Goal: Task Accomplishment & Management: Use online tool/utility

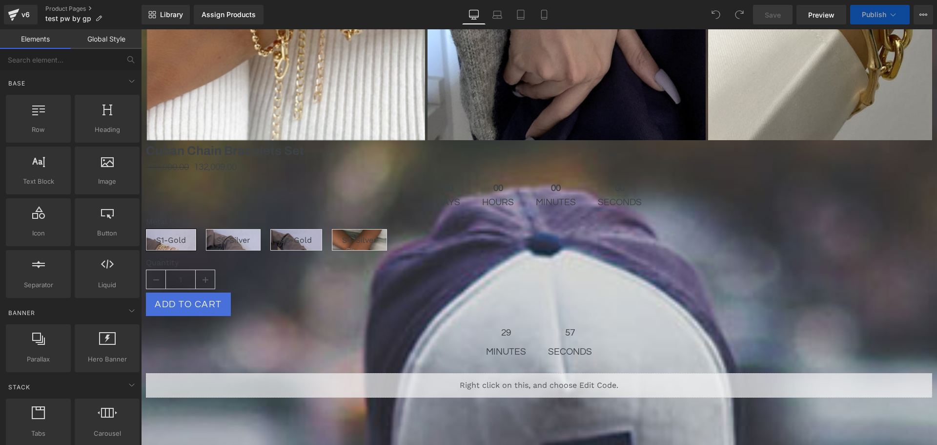
scroll to position [146, 0]
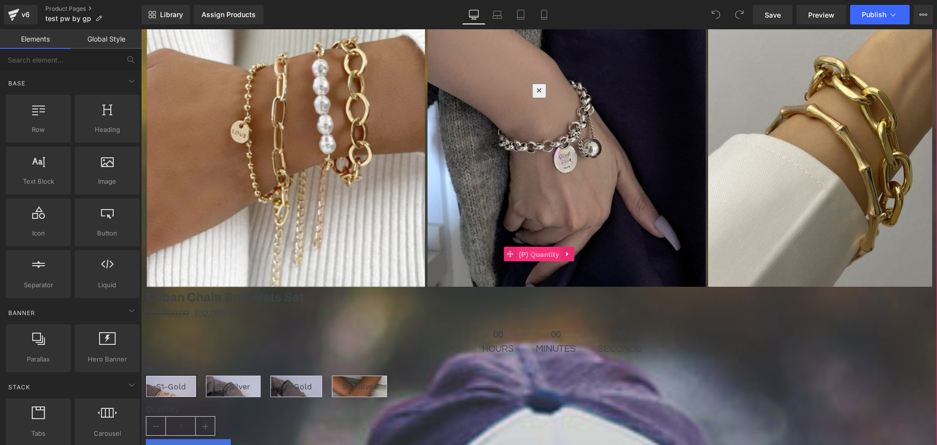
click at [562, 247] on span "(P) Quantity" at bounding box center [539, 254] width 45 height 15
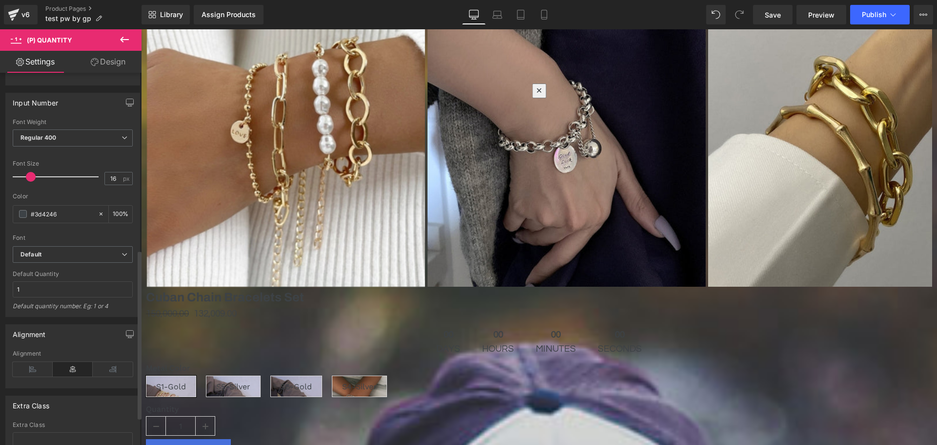
scroll to position [391, 0]
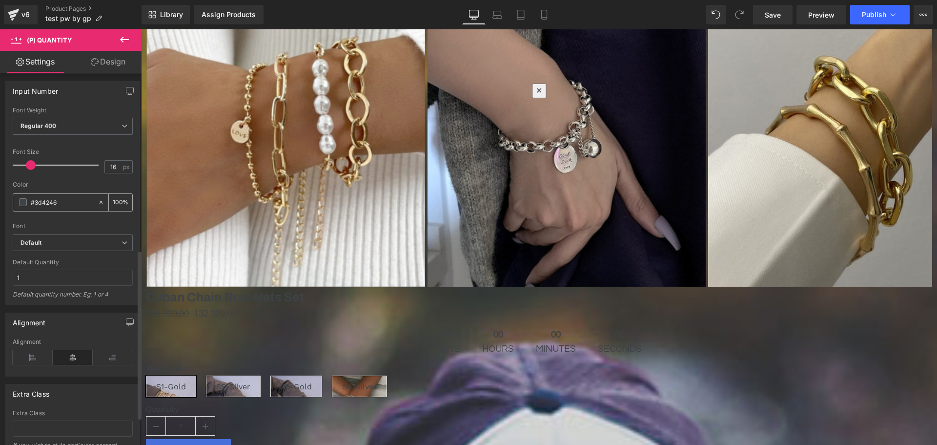
click at [24, 205] on span at bounding box center [23, 202] width 8 height 8
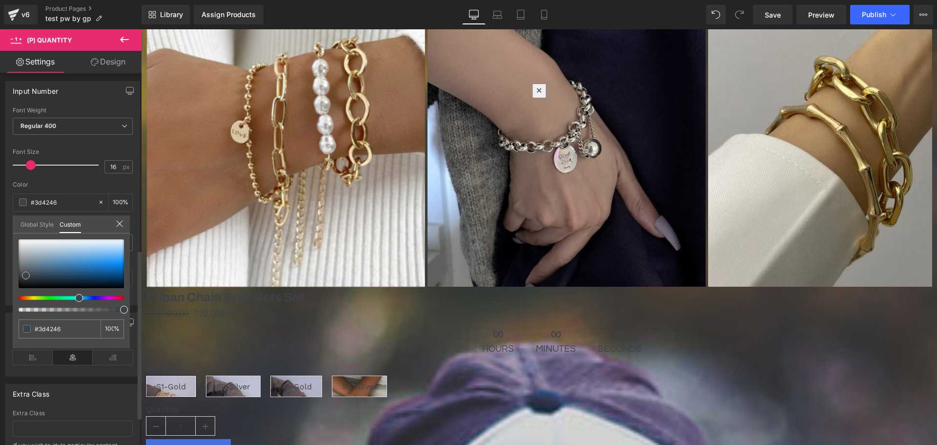
type input "#5894c4"
click at [69, 261] on div at bounding box center [71, 263] width 105 height 49
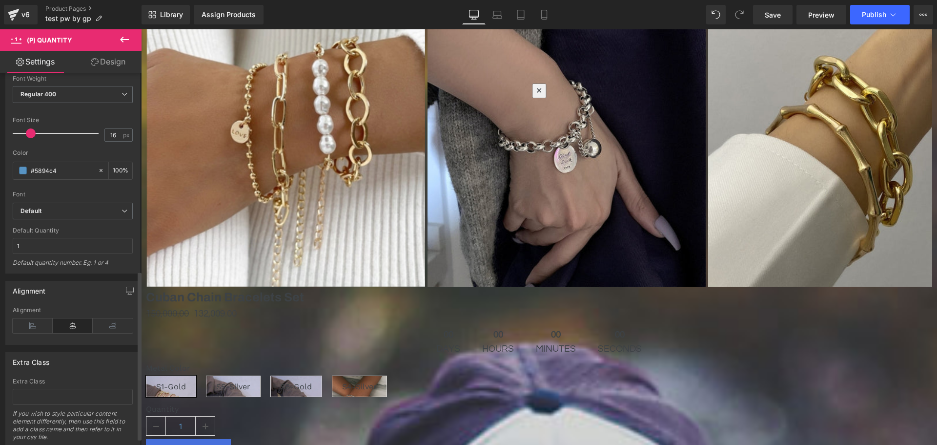
scroll to position [439, 0]
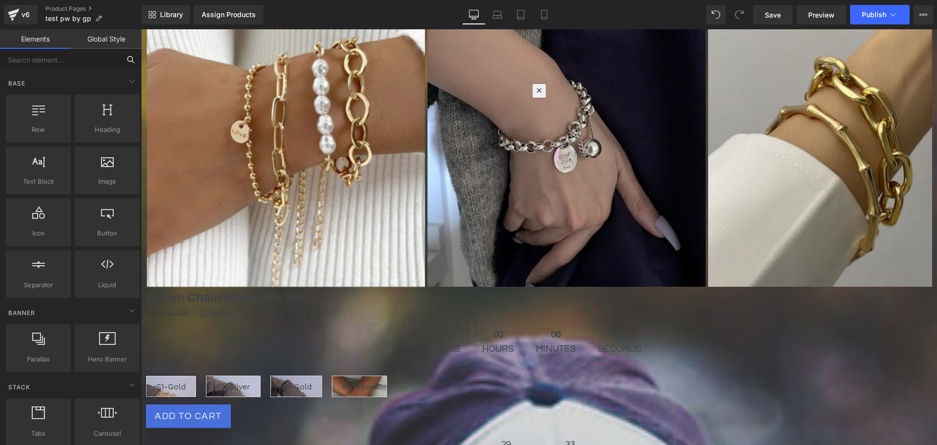
click at [60, 62] on input "text" at bounding box center [60, 59] width 120 height 21
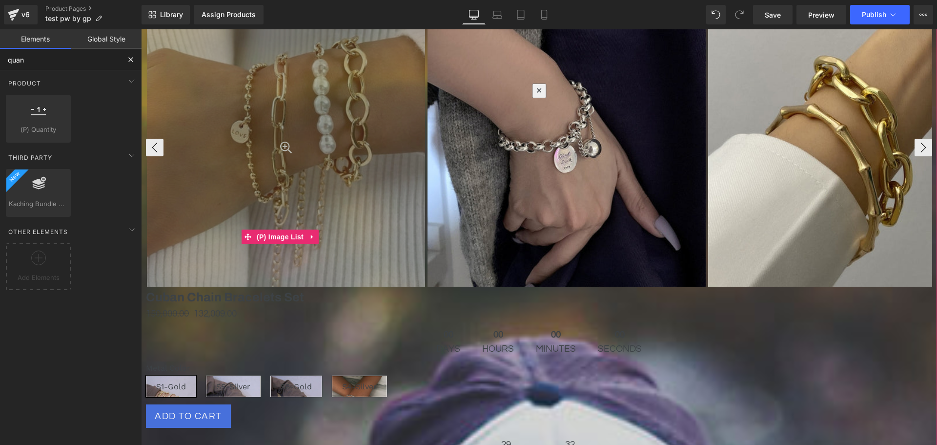
type input "quant"
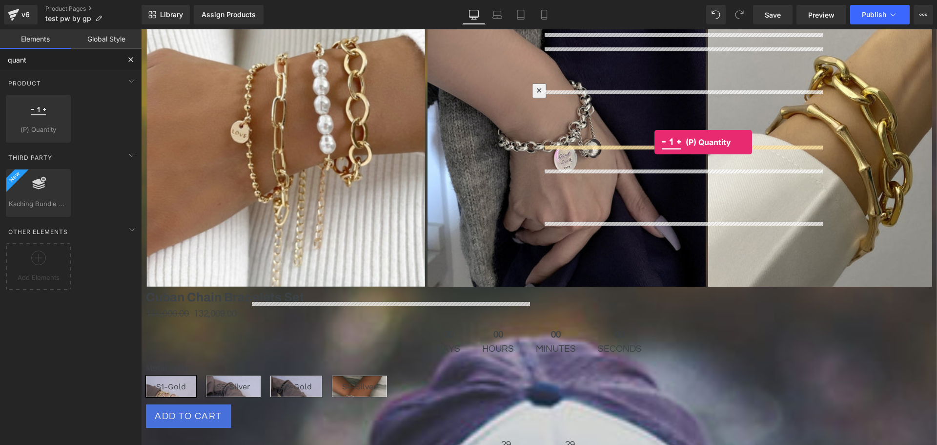
drag, startPoint x: 186, startPoint y: 146, endPoint x: 655, endPoint y: 142, distance: 469.2
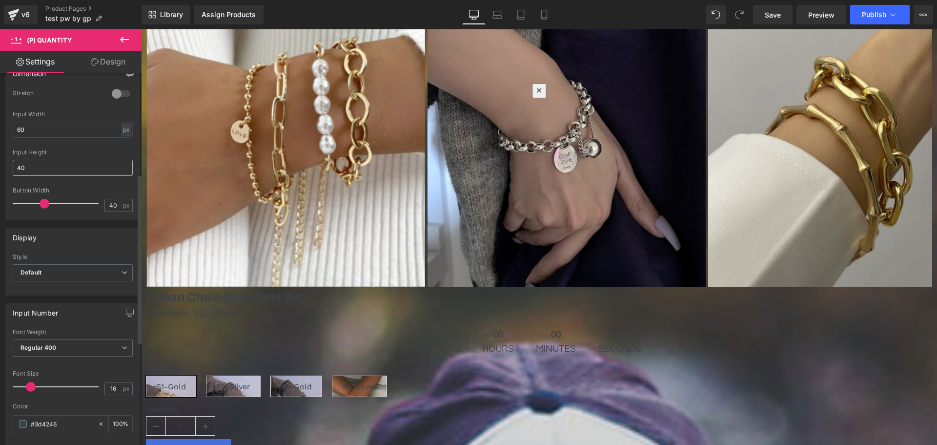
scroll to position [244, 0]
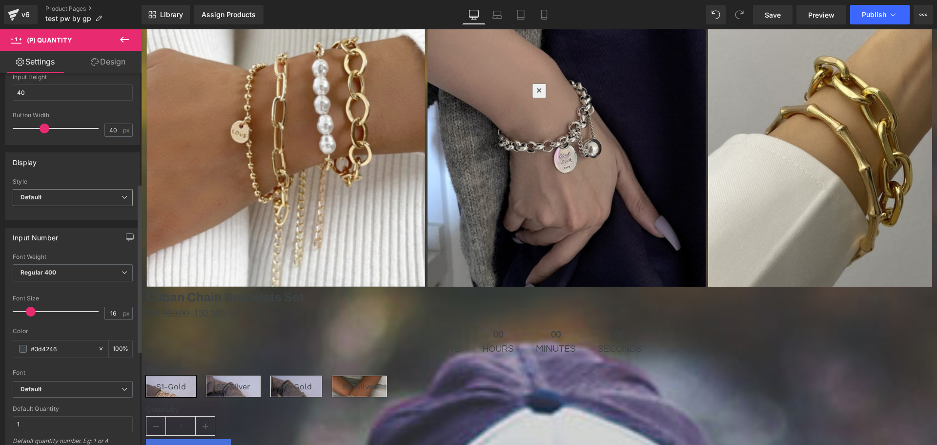
click at [65, 195] on span "Default" at bounding box center [73, 197] width 120 height 17
click at [77, 230] on li "Inline" at bounding box center [71, 229] width 116 height 15
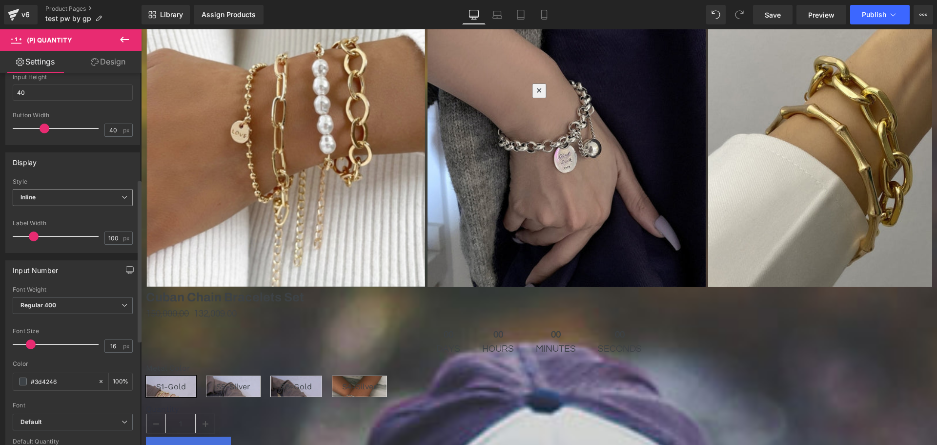
click at [66, 196] on span "Inline" at bounding box center [73, 197] width 120 height 17
click at [64, 211] on li "Default" at bounding box center [71, 214] width 116 height 15
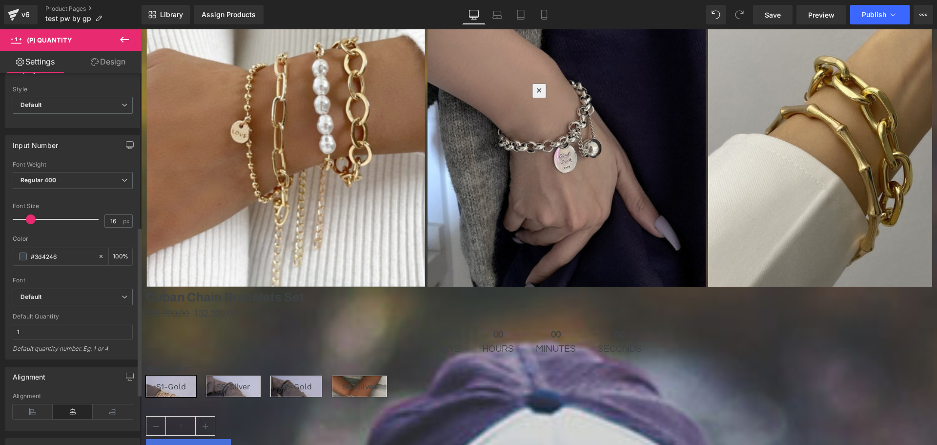
scroll to position [342, 0]
click at [21, 249] on span at bounding box center [23, 251] width 8 height 8
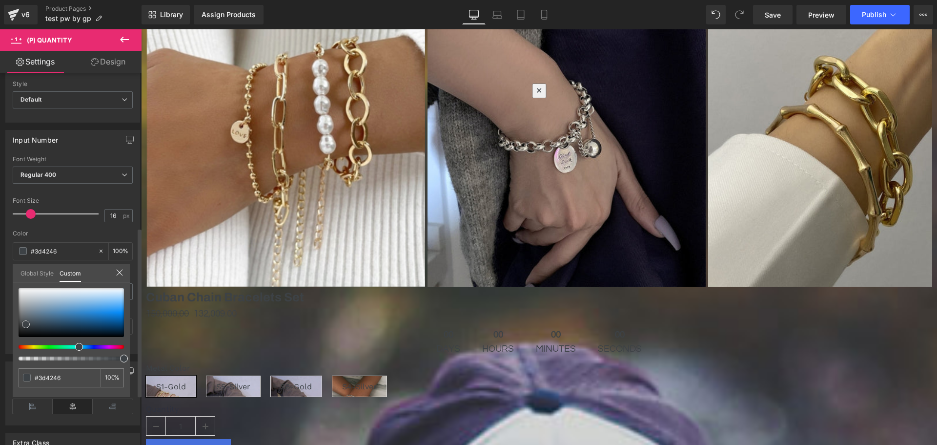
type input "#a9d2f3"
click at [99, 297] on div at bounding box center [71, 312] width 105 height 49
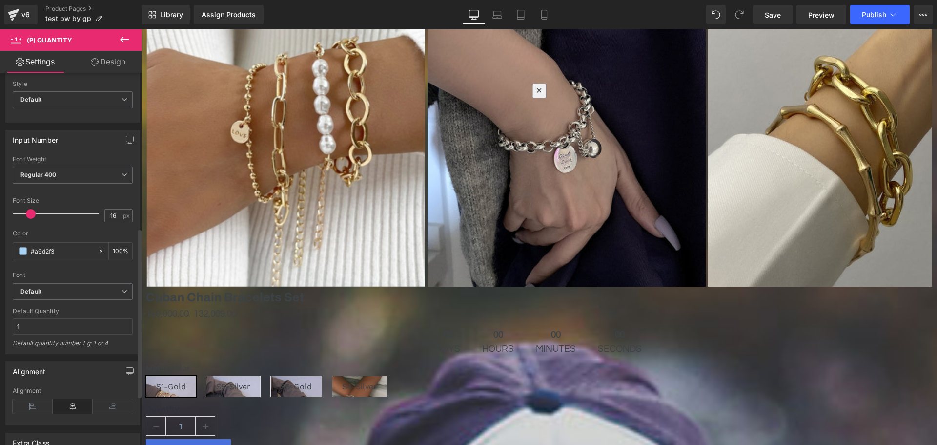
scroll to position [391, 0]
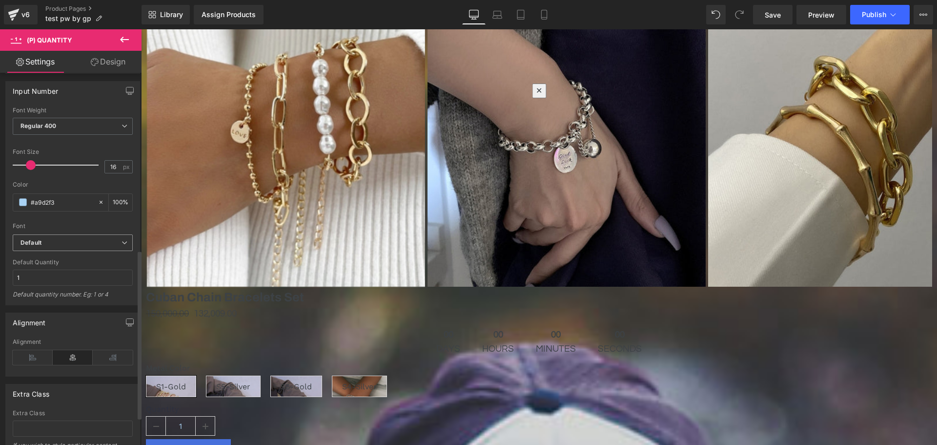
click at [88, 244] on b "Default" at bounding box center [71, 243] width 101 height 8
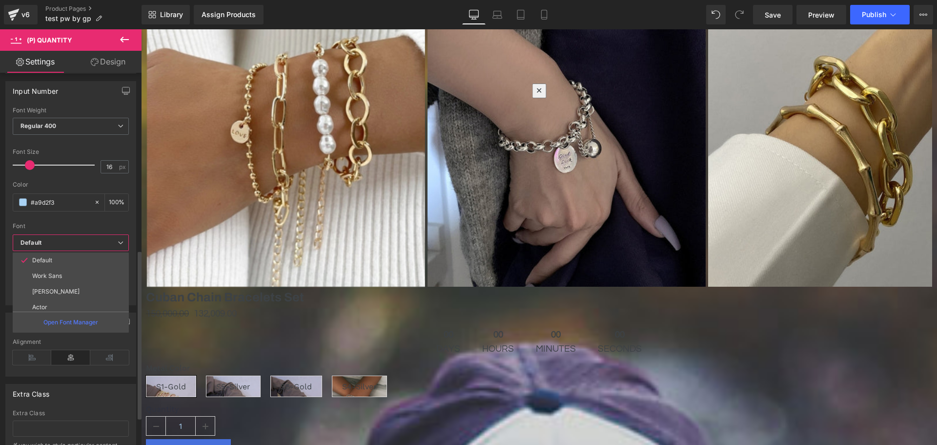
click at [88, 244] on b "Default" at bounding box center [69, 243] width 97 height 8
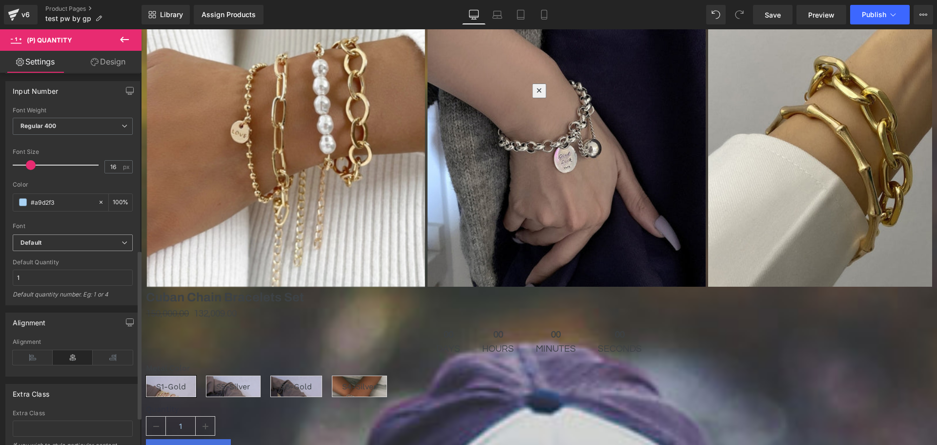
click at [88, 244] on b "Default" at bounding box center [71, 243] width 101 height 8
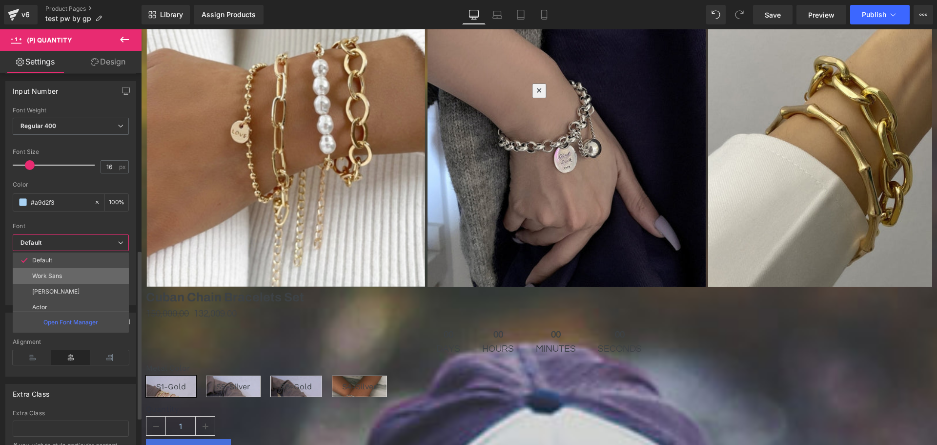
click at [64, 273] on li "Work Sans" at bounding box center [73, 276] width 121 height 16
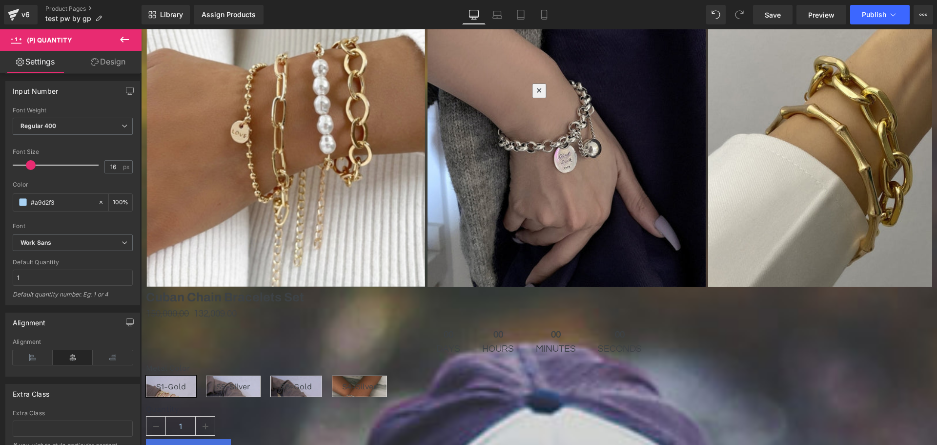
click at [103, 60] on link "Design" at bounding box center [108, 62] width 71 height 22
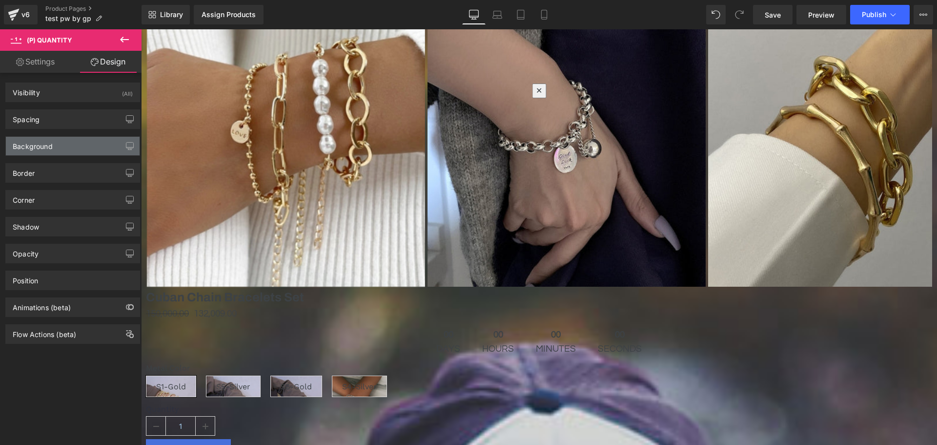
click at [52, 145] on div "Background" at bounding box center [33, 144] width 40 height 14
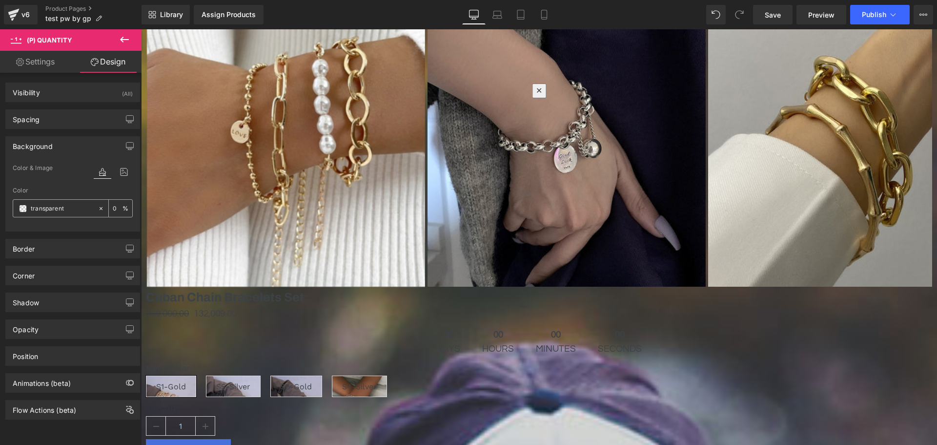
click at [21, 209] on span at bounding box center [23, 209] width 8 height 8
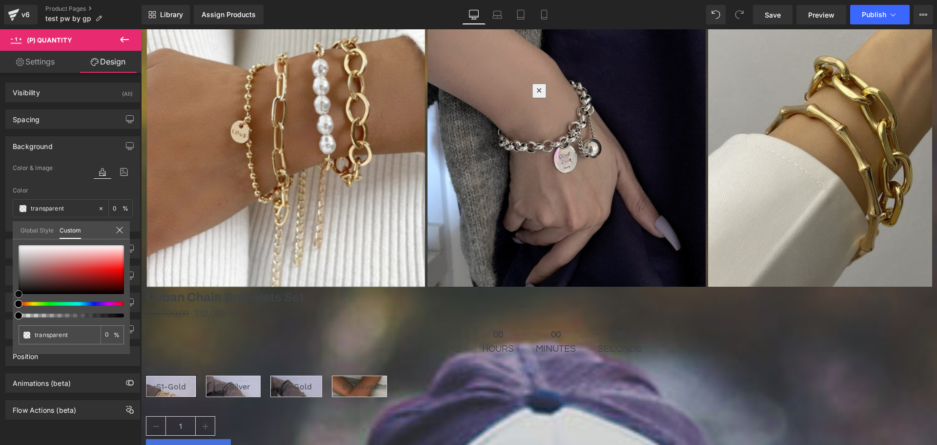
type input "#e08484"
type input "100"
type input "#e08484"
type input "100"
click at [82, 260] on div at bounding box center [71, 269] width 105 height 49
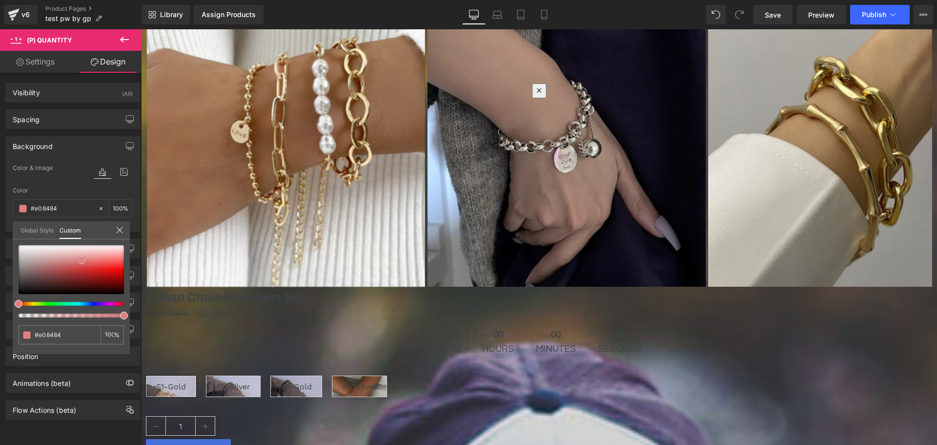
type input "#df8080"
type input "#f36b6b"
click at [111, 260] on div at bounding box center [71, 269] width 105 height 49
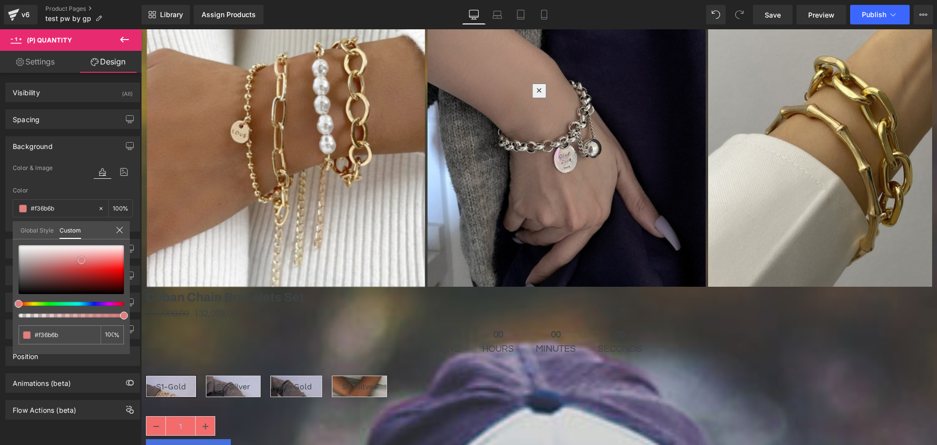
type input "#f46b6b"
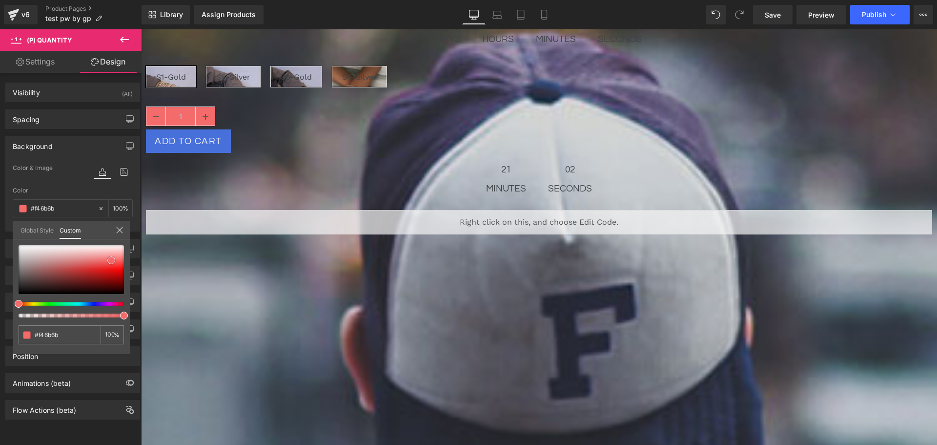
scroll to position [683, 0]
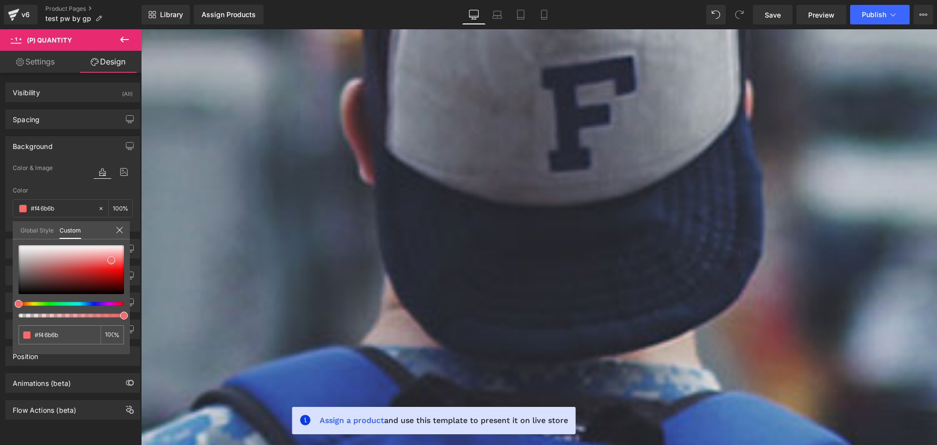
click at [125, 41] on icon at bounding box center [125, 40] width 12 height 12
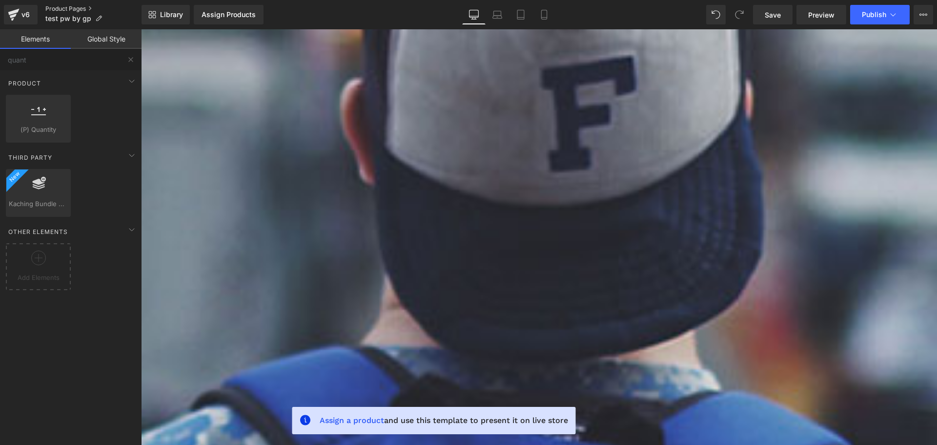
click at [81, 7] on link "Product Pages" at bounding box center [93, 9] width 96 height 8
